Goal: Find specific page/section: Find specific page/section

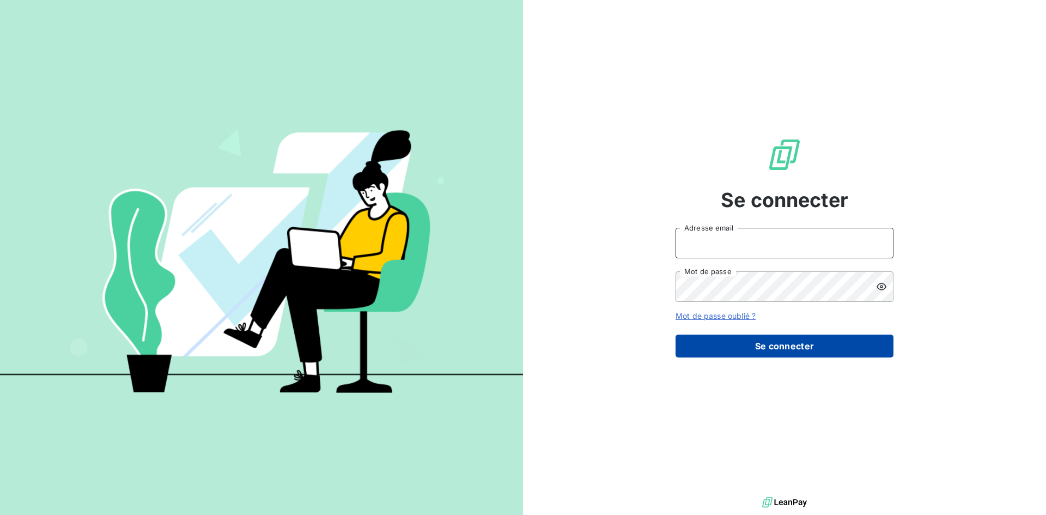
type input "controle.gestion@mavrommatis.fr"
drag, startPoint x: 801, startPoint y: 356, endPoint x: 791, endPoint y: 357, distance: 9.3
click at [801, 356] on button "Se connecter" at bounding box center [784, 345] width 218 height 23
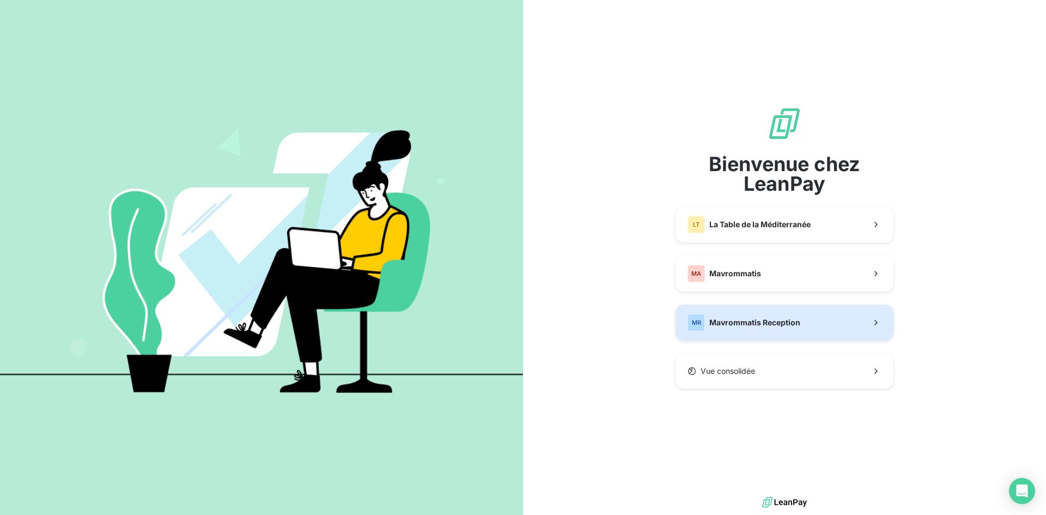
click at [772, 325] on span "Mavrommatis Reception" at bounding box center [754, 322] width 91 height 11
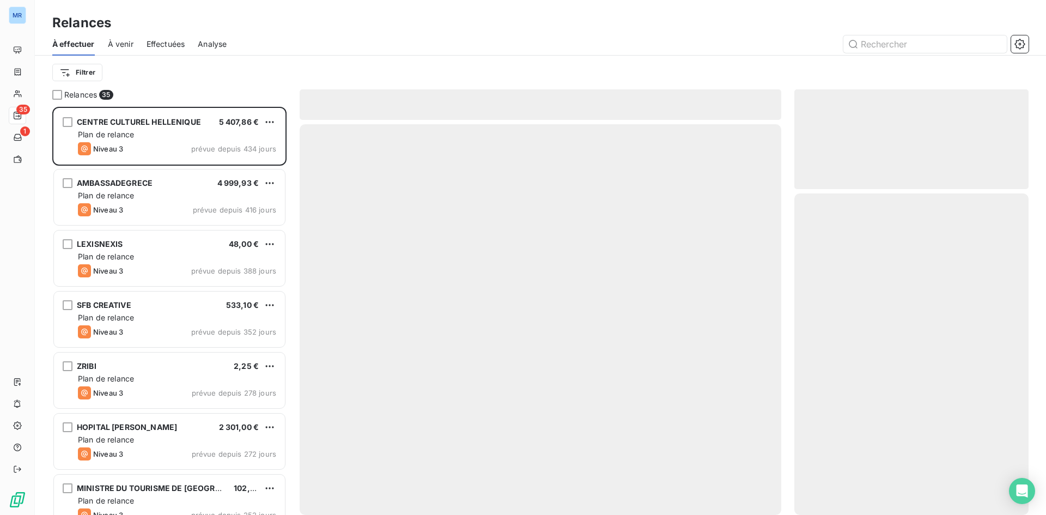
scroll to position [400, 226]
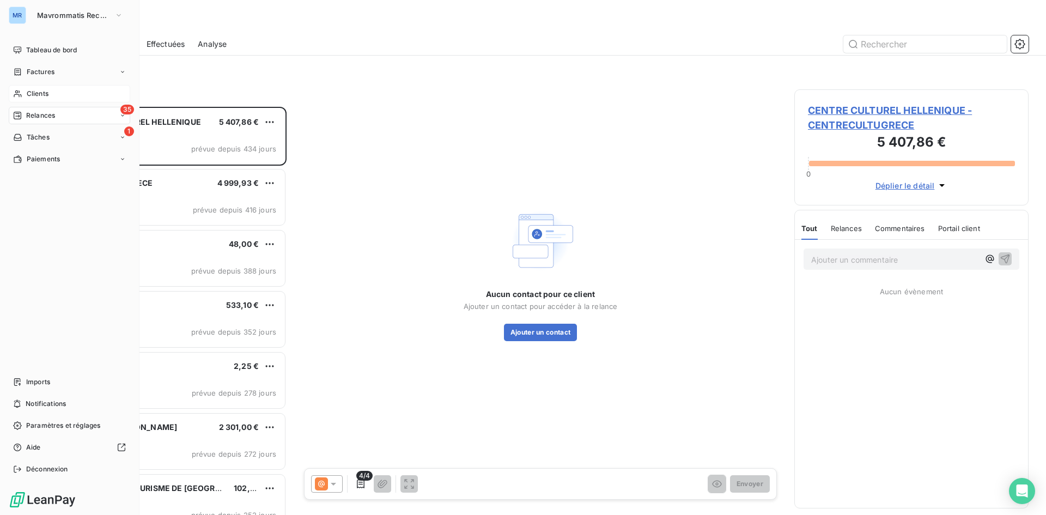
click at [30, 94] on span "Clients" at bounding box center [38, 94] width 22 height 10
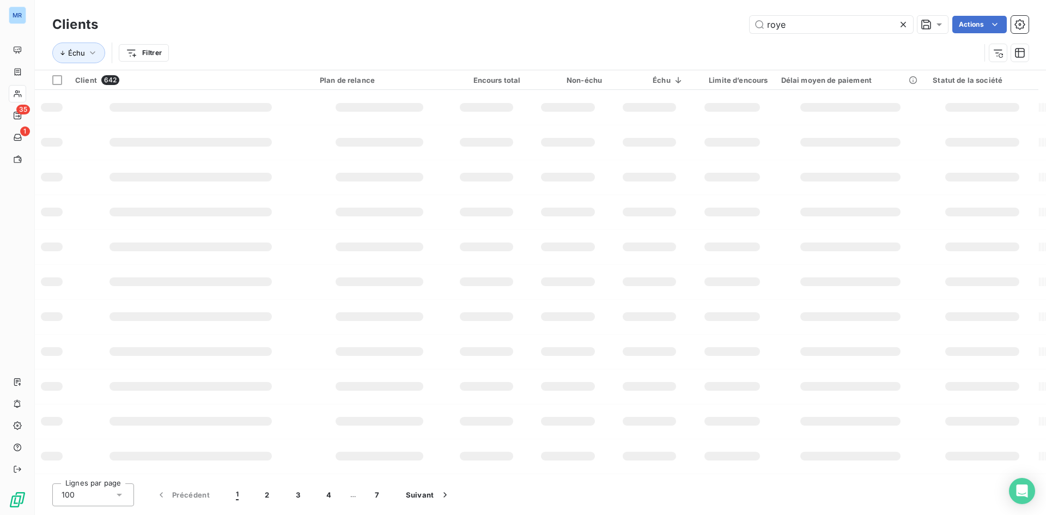
type input "royer"
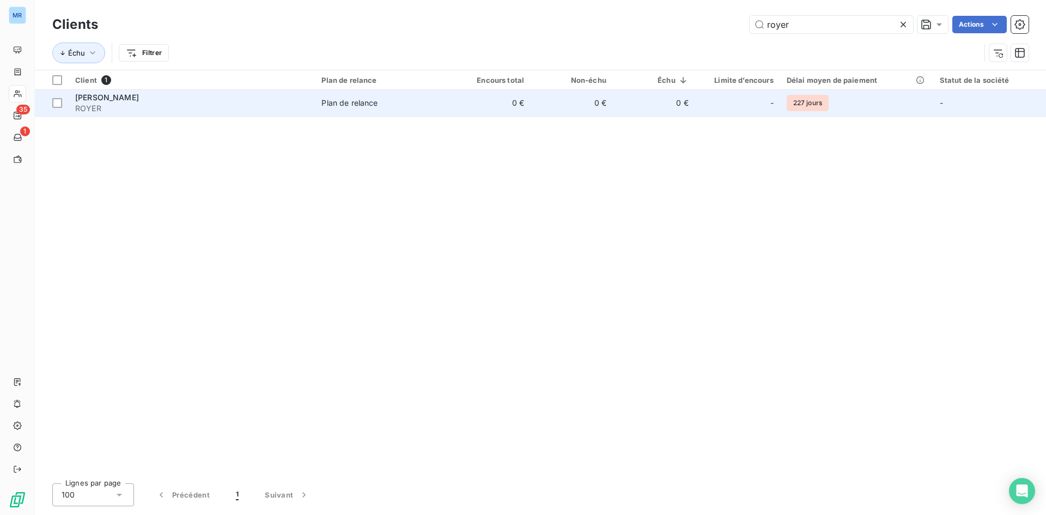
click at [522, 108] on td "0 €" at bounding box center [489, 103] width 82 height 26
